Goal: Submit feedback/report problem

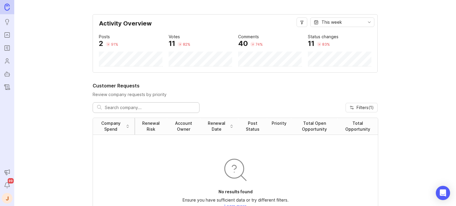
click at [9, 36] on icon "Portal" at bounding box center [7, 34] width 7 height 7
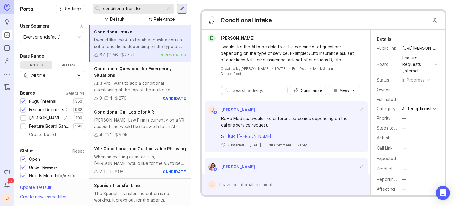
click at [141, 117] on div "[PERSON_NAME] Law Firm is currently on a VR account and would like to switch to…" at bounding box center [140, 123] width 92 height 13
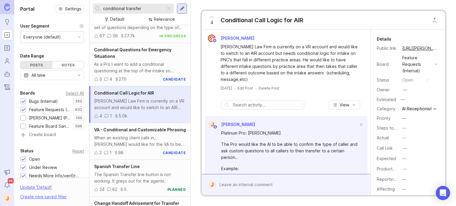
scroll to position [30, 0]
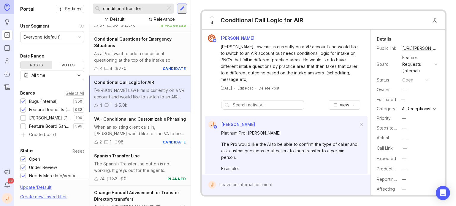
click at [116, 123] on div "VA - Conditional and Customizable Phrasing" at bounding box center [140, 119] width 92 height 7
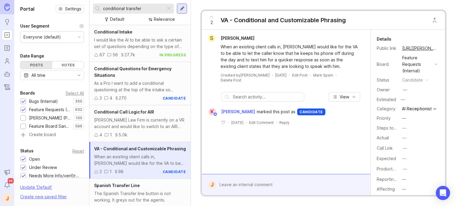
click at [124, 52] on div "27.7k" at bounding box center [129, 55] width 11 height 7
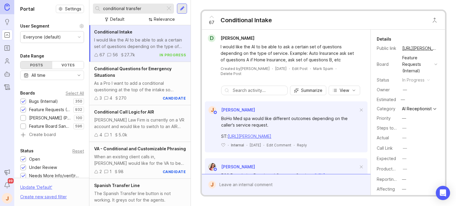
click at [135, 88] on div "As a Pro I want to add a conditional questioning at the top of the intake so em…" at bounding box center [140, 86] width 92 height 13
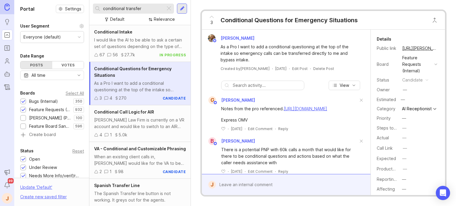
click at [142, 133] on div "4 1 5.0k" at bounding box center [140, 135] width 92 height 7
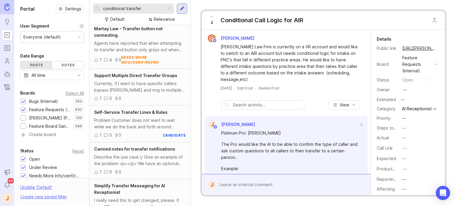
scroll to position [836, 0]
click at [147, 8] on input "conditional transfer" at bounding box center [133, 8] width 60 height 7
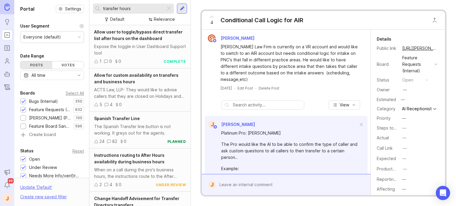
type input "transfer hours"
click at [154, 86] on div "Allow for custom availability on transfers and business hours ACTS Law, LLP- Th…" at bounding box center [139, 90] width 101 height 43
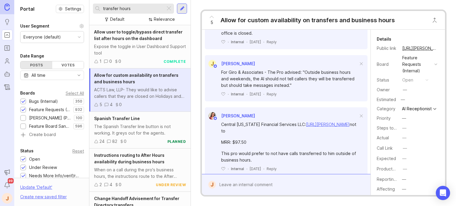
scroll to position [260, 0]
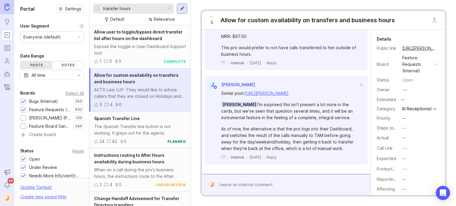
click at [261, 179] on div at bounding box center [290, 184] width 149 height 11
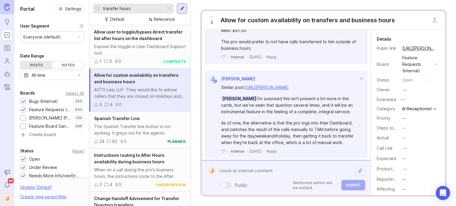
paste textarea "[PERSON_NAME] Lawn Care"
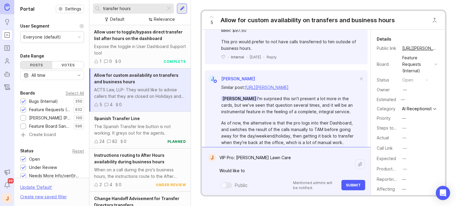
paste textarea "catch out of hours calls and send us an email/text instead of sending them thro…"
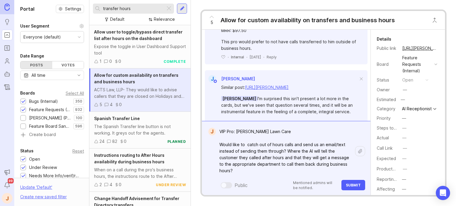
drag, startPoint x: 246, startPoint y: 144, endPoint x: 209, endPoint y: 145, distance: 36.2
click at [209, 145] on form "J VIP Pro: [PERSON_NAME] Lawn Care Would like to catch out of hours calls and s…" at bounding box center [286, 158] width 168 height 74
type textarea "VIP Pro: [PERSON_NAME] Lawn Care Asked for the following: "Is there a way to ca…"
click at [359, 181] on button "Submit" at bounding box center [353, 185] width 24 height 10
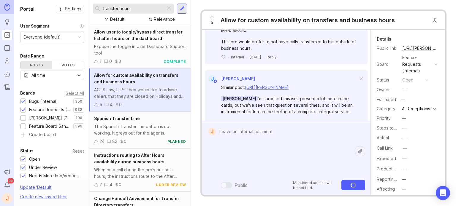
scroll to position [337, 0]
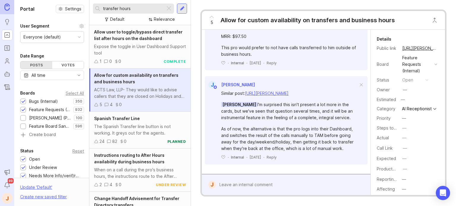
click at [166, 6] on div at bounding box center [168, 9] width 7 height 8
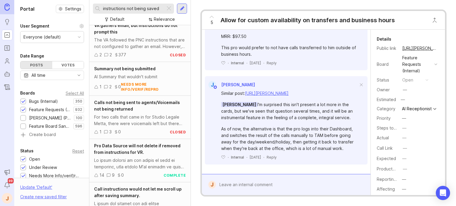
scroll to position [367, 0]
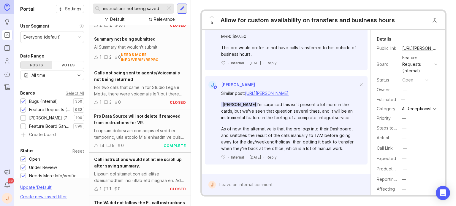
type input "instructions not being saved"
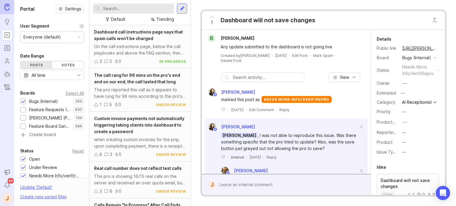
scroll to position [37, 0]
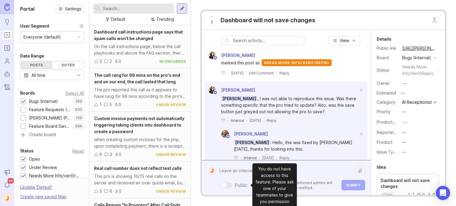
click at [242, 183] on div "Public Mentioned admins will be notified. Submit" at bounding box center [290, 177] width 149 height 25
type textarea "This"
paste textarea "[URL][PERSON_NAME]"
type textarea "This"
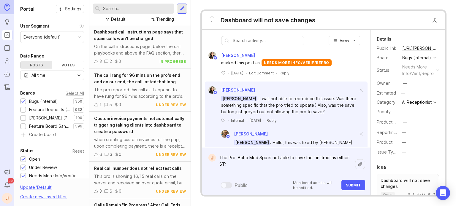
paste textarea "[URL][PERSON_NAME]"
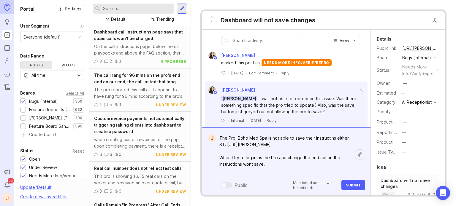
click at [253, 161] on textarea "The Pro: Boho Med Spa is not able to save their instructins either. ST: https:/…" at bounding box center [285, 155] width 139 height 44
click at [251, 163] on textarea "The Pro: Boho Med Spa is not able to save their instructins either. ST: https:/…" at bounding box center [285, 155] width 139 height 44
click at [0, 0] on lt-strong "n't" at bounding box center [0, 0] width 0 height 0
click at [336, 158] on textarea "The Pro: Boho Med Spa is not able to save their instructins either. ST: https:/…" at bounding box center [285, 155] width 139 height 44
click at [253, 164] on textarea "The Pro: Boho Med Spa is not able to save their instructins either. ST: https:/…" at bounding box center [285, 155] width 139 height 44
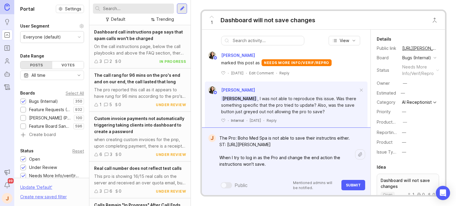
click at [331, 137] on textarea "The Pro: Boho Med Spa is not able to save their instructins either. ST: https:/…" at bounding box center [285, 155] width 139 height 44
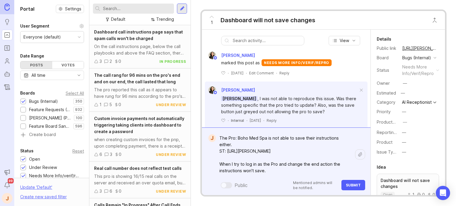
type textarea "The Pro: Boho Med Spa is not able to save their instructions either. ST: https:…"
click at [352, 182] on button "Submit" at bounding box center [353, 185] width 24 height 10
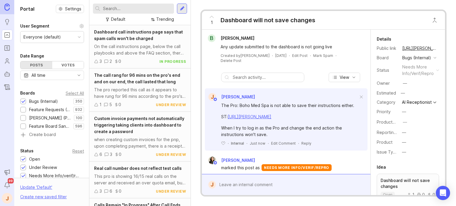
scroll to position [0, 0]
click at [147, 87] on div "The pro reported this call as it appears to have rung for 96 mins according to …" at bounding box center [140, 93] width 92 height 13
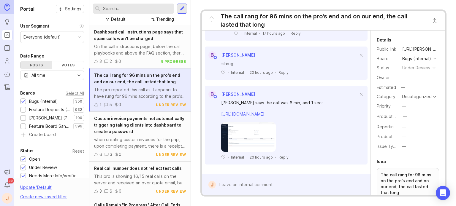
scroll to position [228, 0]
click at [241, 140] on img at bounding box center [248, 137] width 55 height 30
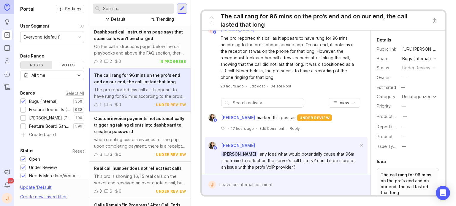
scroll to position [0, 0]
